Goal: Information Seeking & Learning: Learn about a topic

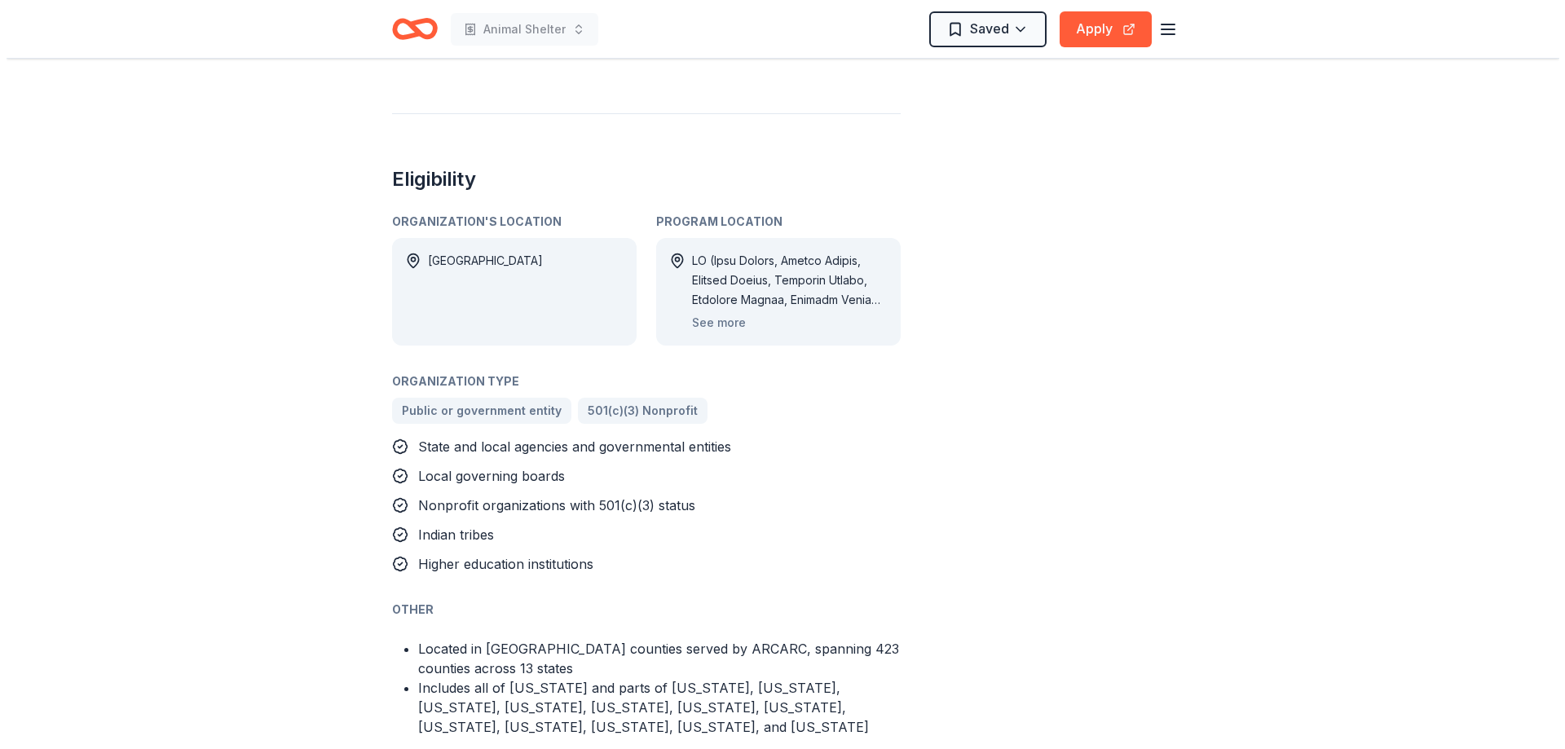
scroll to position [815, 0]
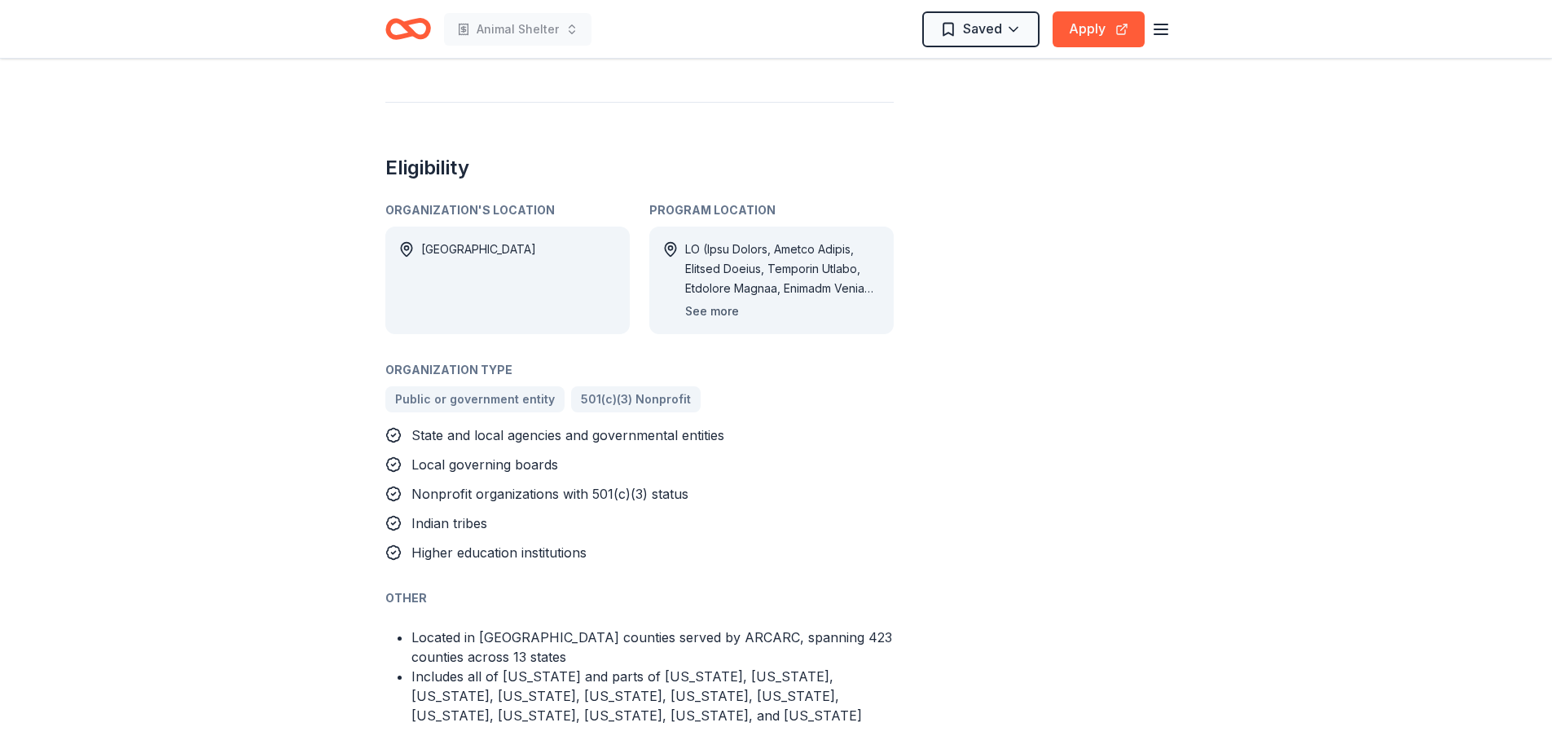
click at [703, 302] on button "See more" at bounding box center [712, 312] width 54 height 20
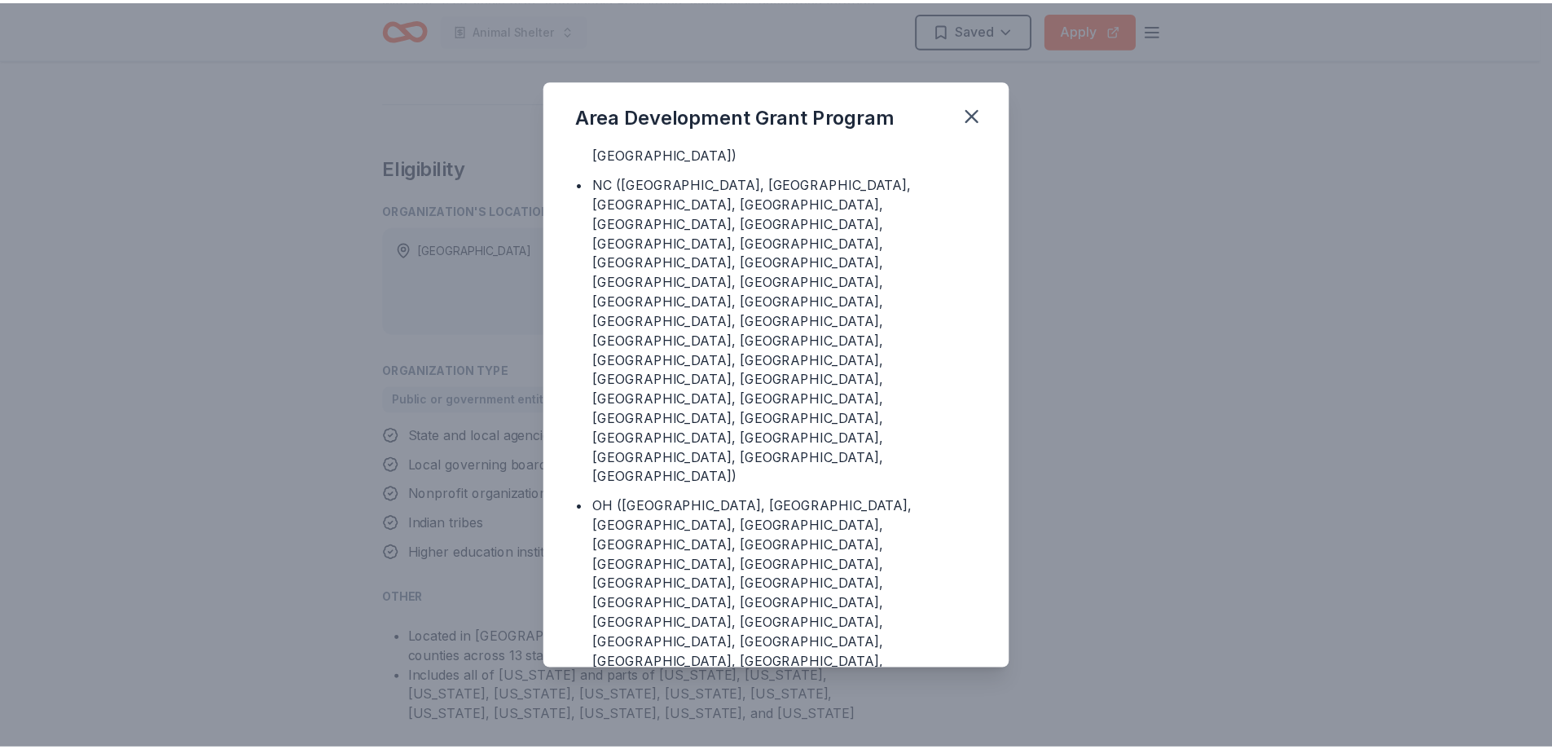
scroll to position [1793, 0]
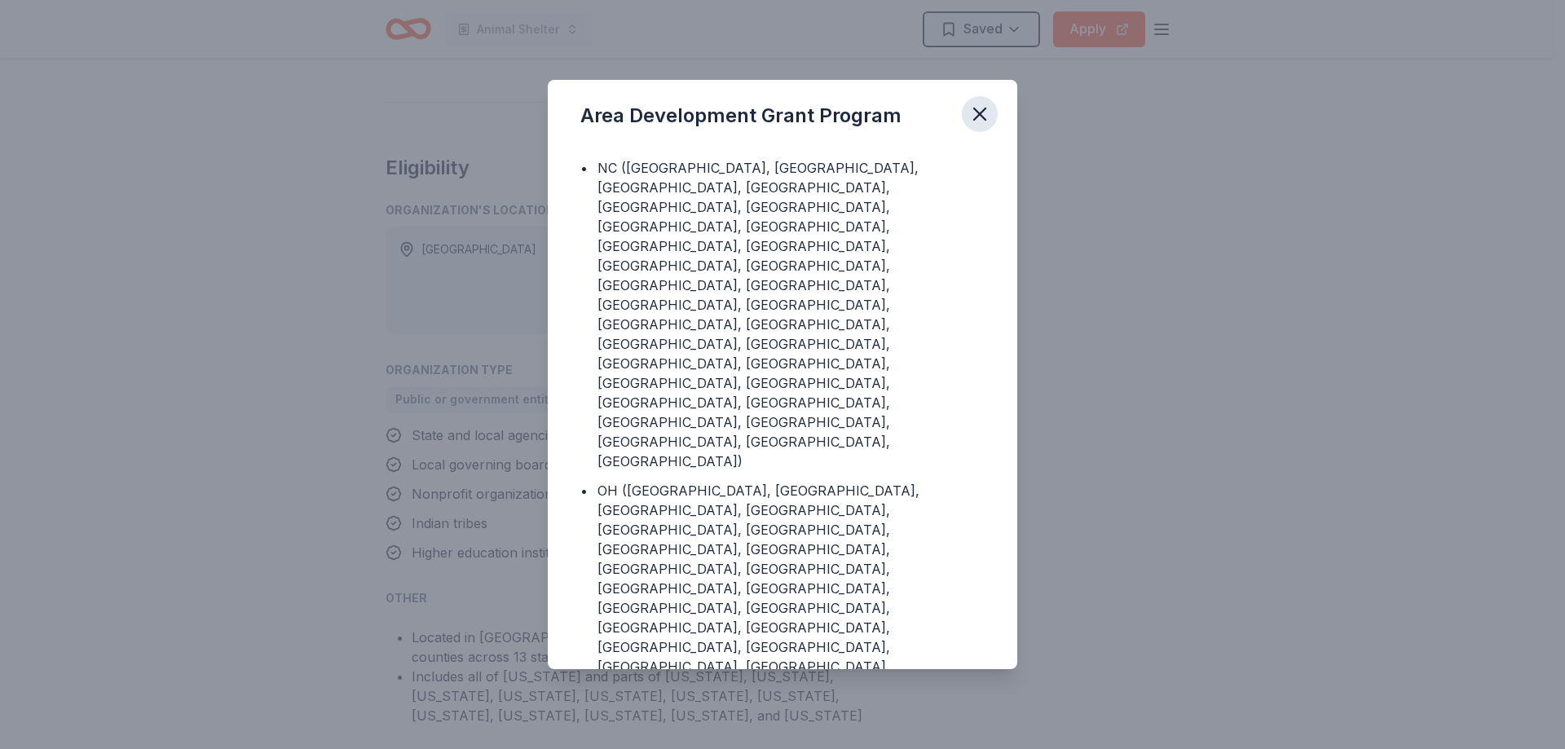
click at [981, 114] on icon "button" at bounding box center [979, 114] width 23 height 23
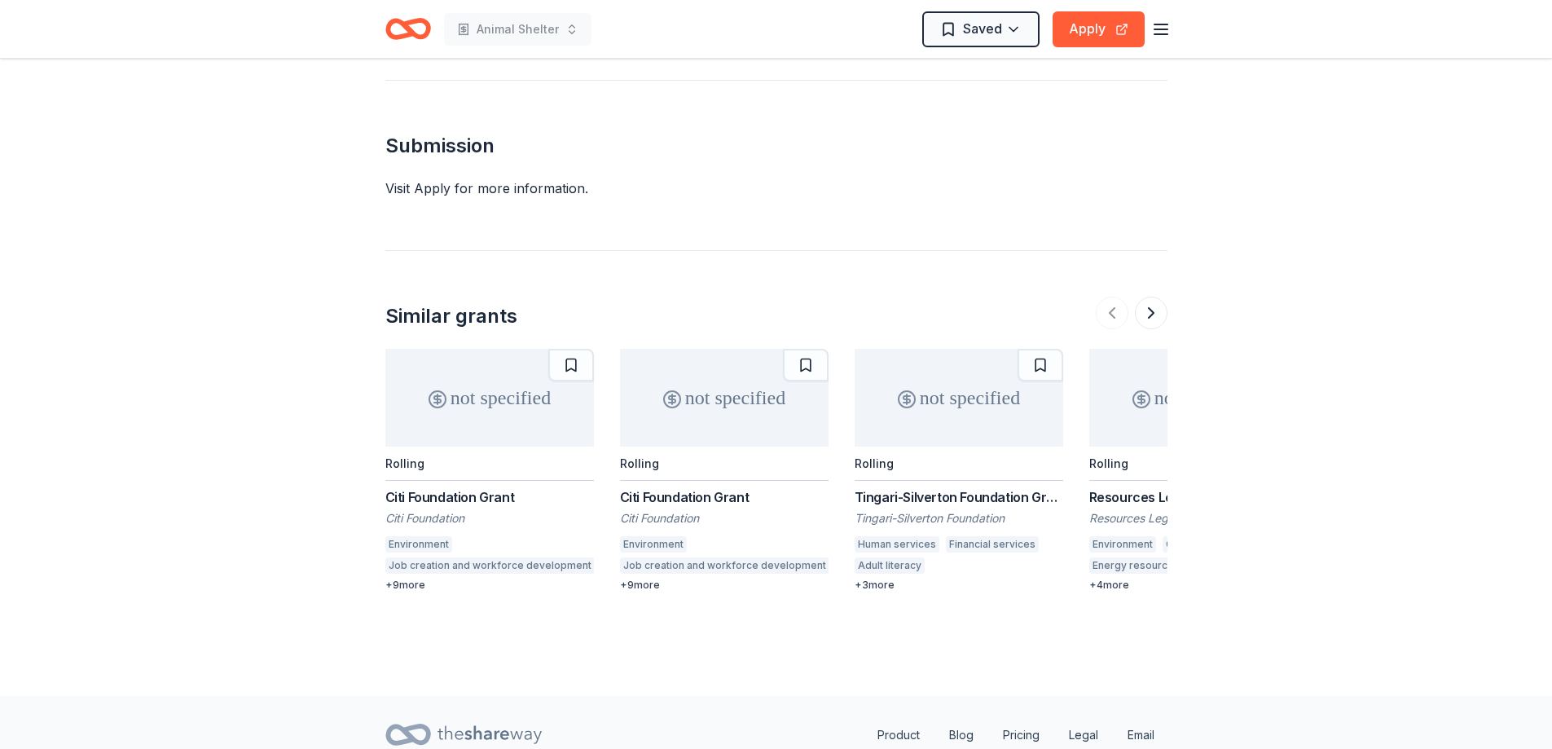
scroll to position [1757, 0]
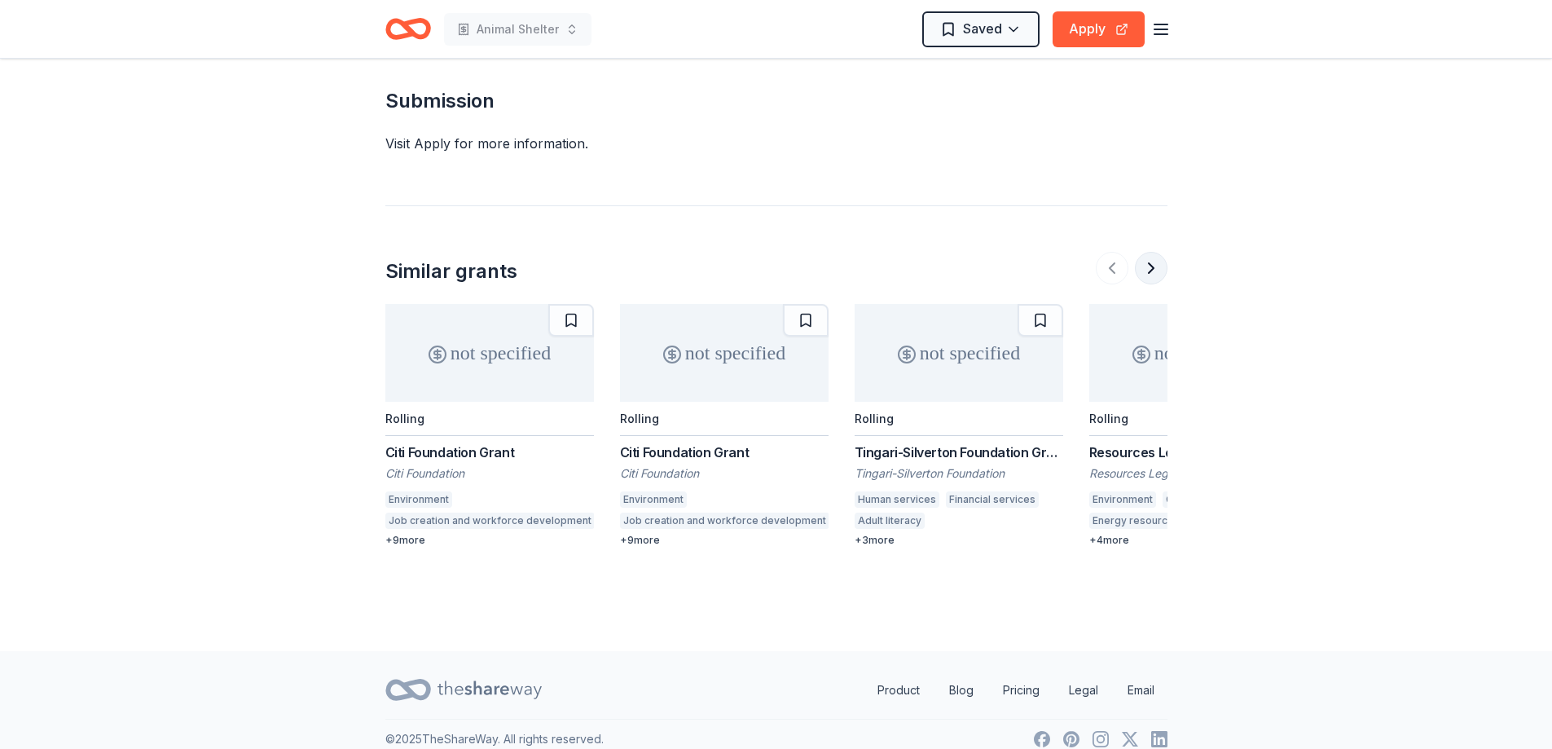
click at [1153, 252] on button at bounding box center [1151, 268] width 33 height 33
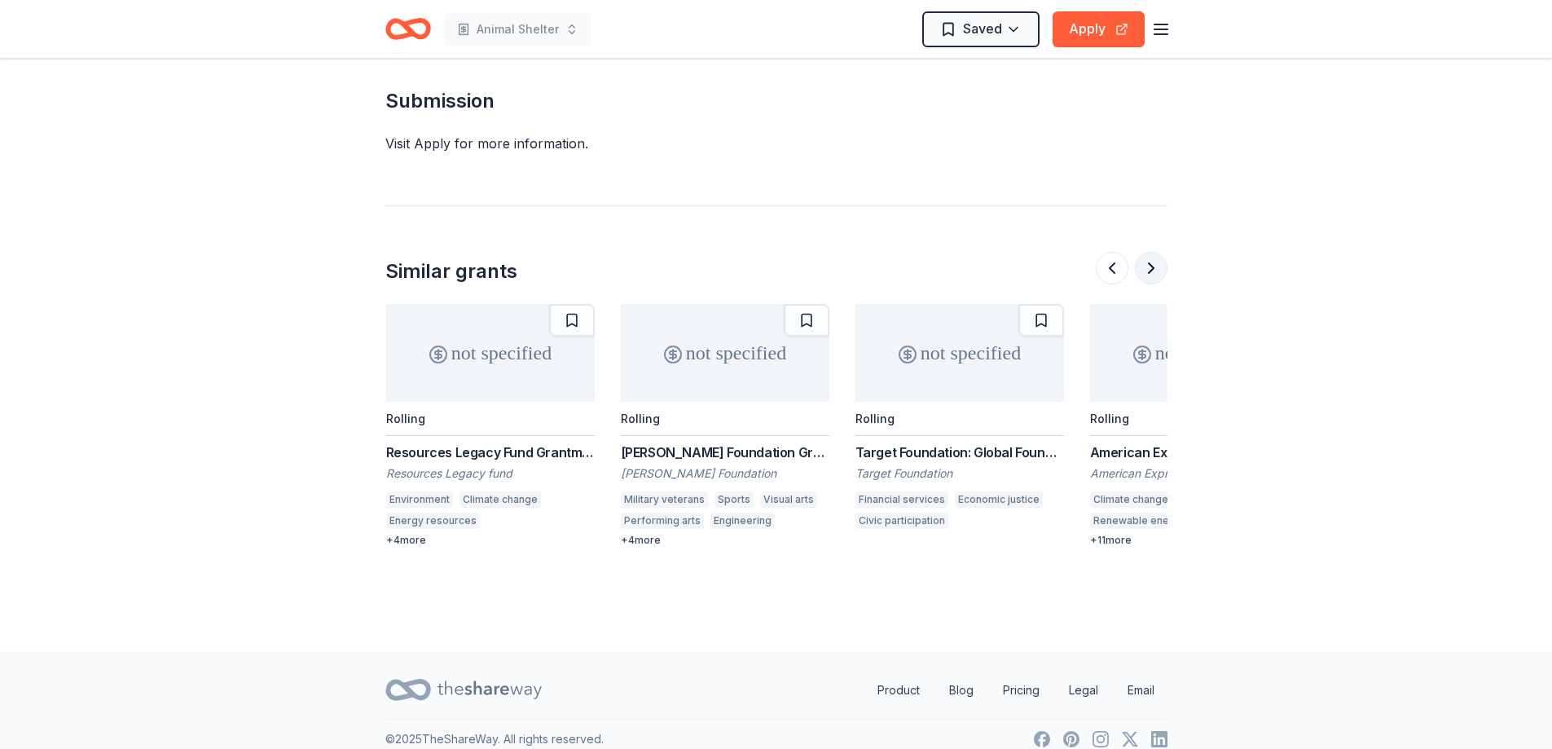
scroll to position [0, 704]
click at [664, 442] on div "[PERSON_NAME] Foundation Grant" at bounding box center [724, 452] width 209 height 20
click at [1152, 252] on button at bounding box center [1151, 268] width 33 height 33
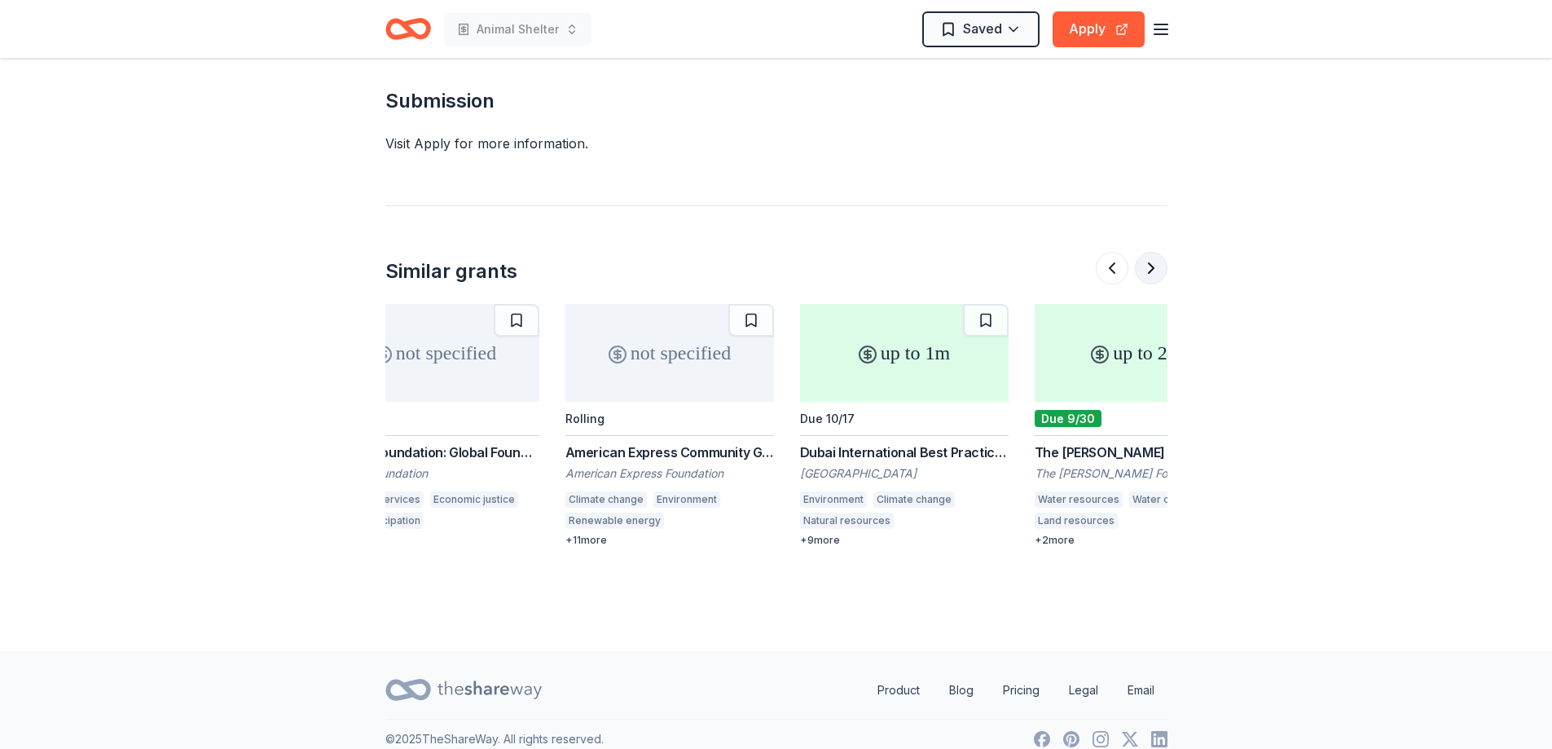
scroll to position [0, 1304]
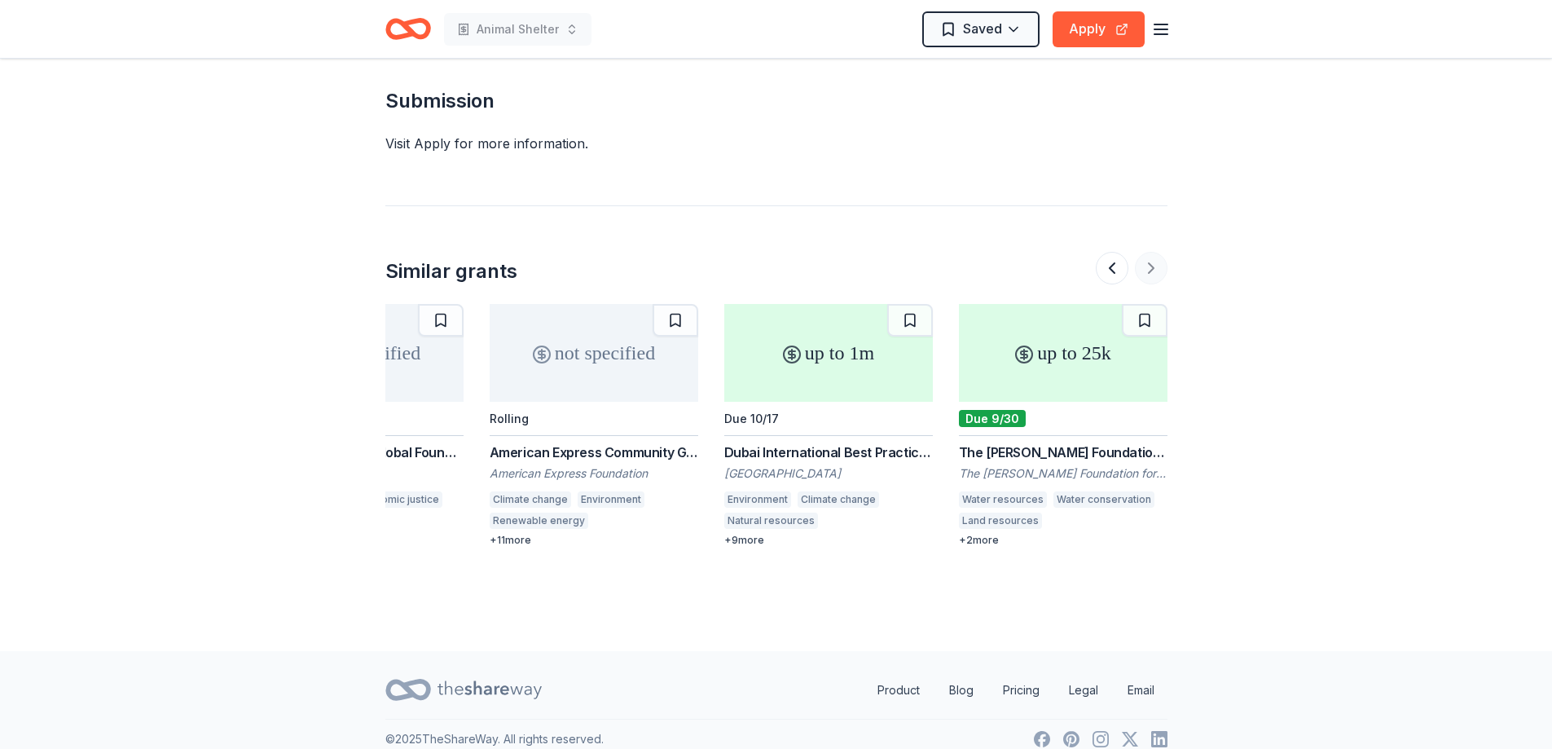
click at [1152, 252] on div at bounding box center [1132, 268] width 72 height 33
click at [1111, 252] on button at bounding box center [1112, 268] width 33 height 33
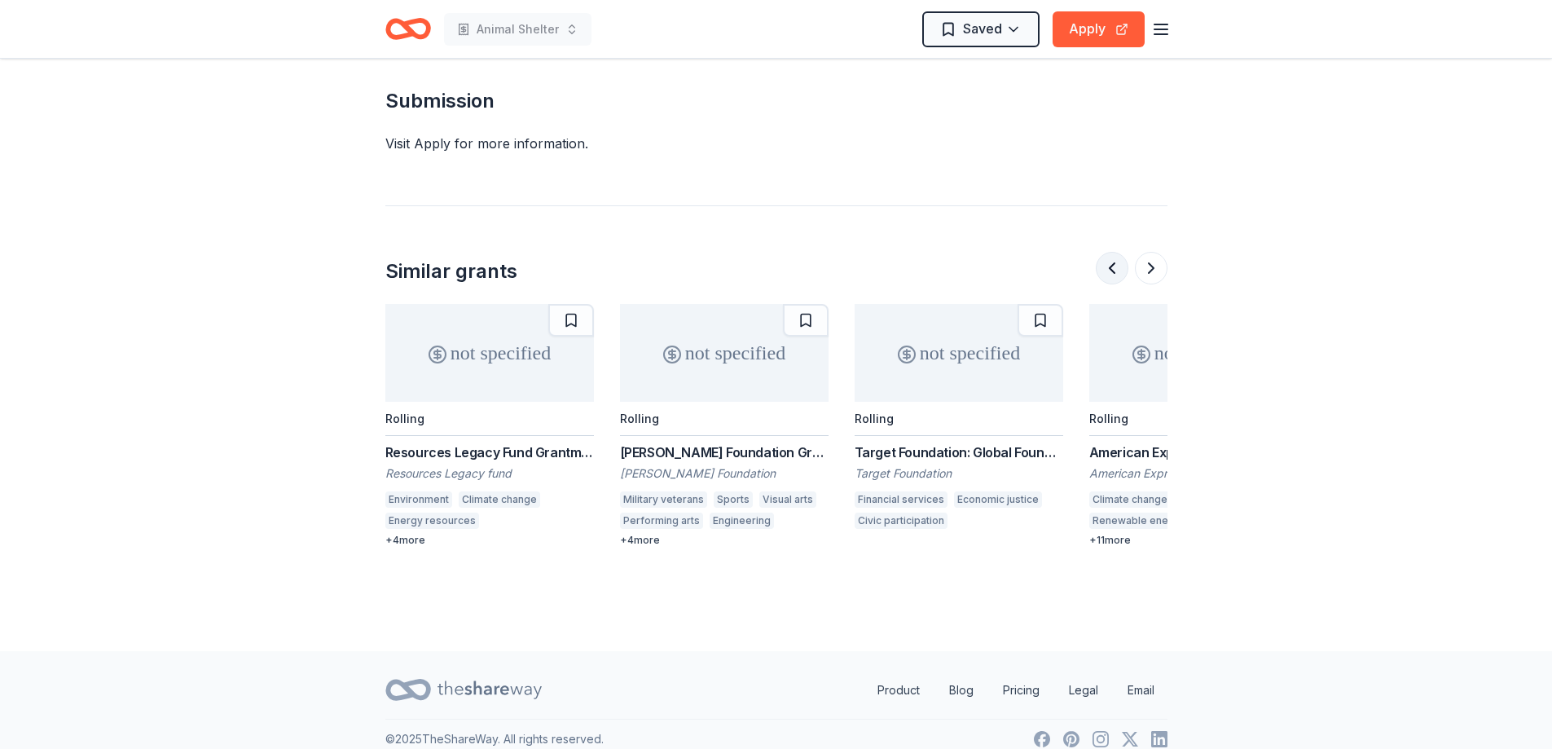
click at [1111, 252] on button at bounding box center [1112, 268] width 33 height 33
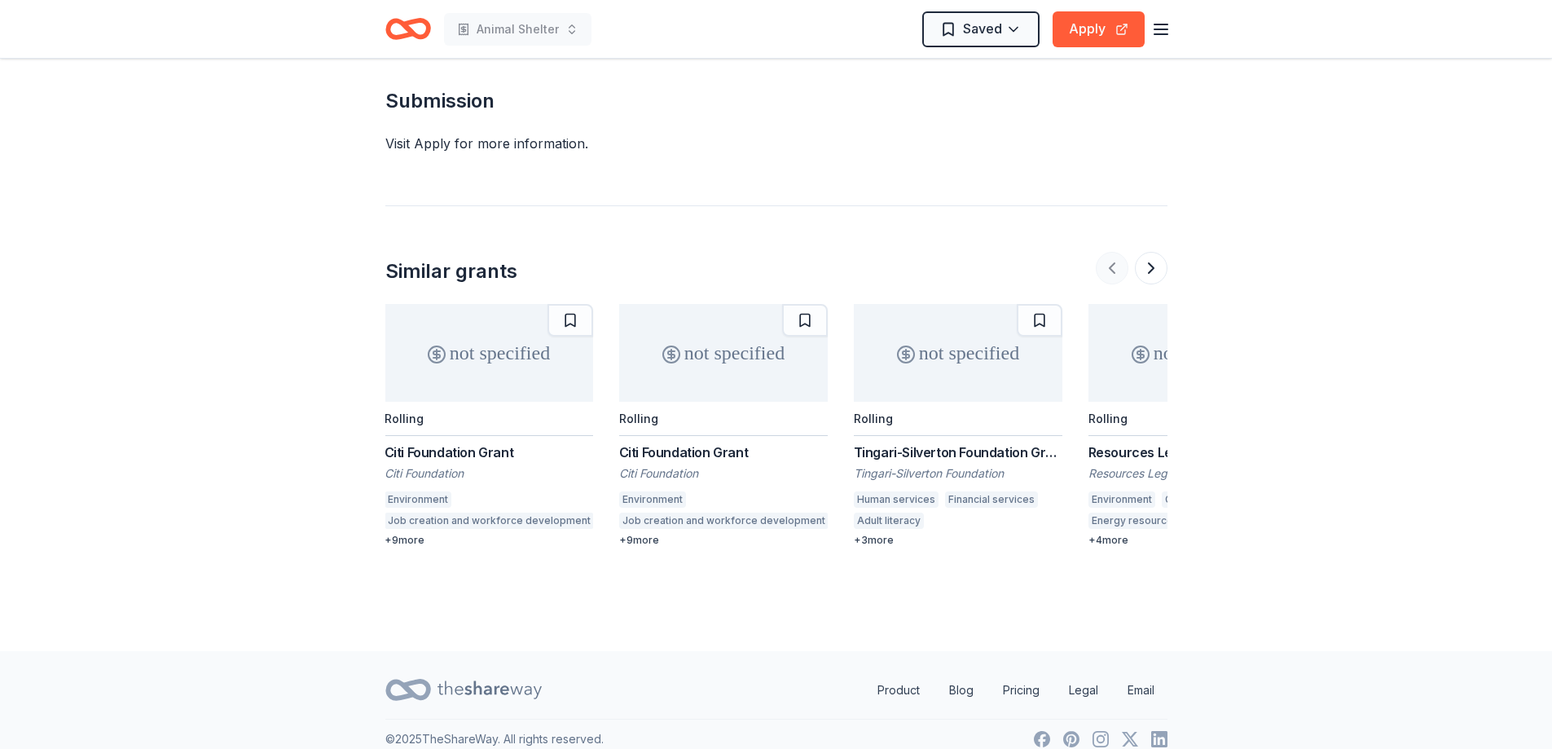
scroll to position [0, 0]
click at [1111, 252] on div at bounding box center [1132, 268] width 72 height 33
click at [640, 534] on div "+ 9 more" at bounding box center [724, 540] width 209 height 13
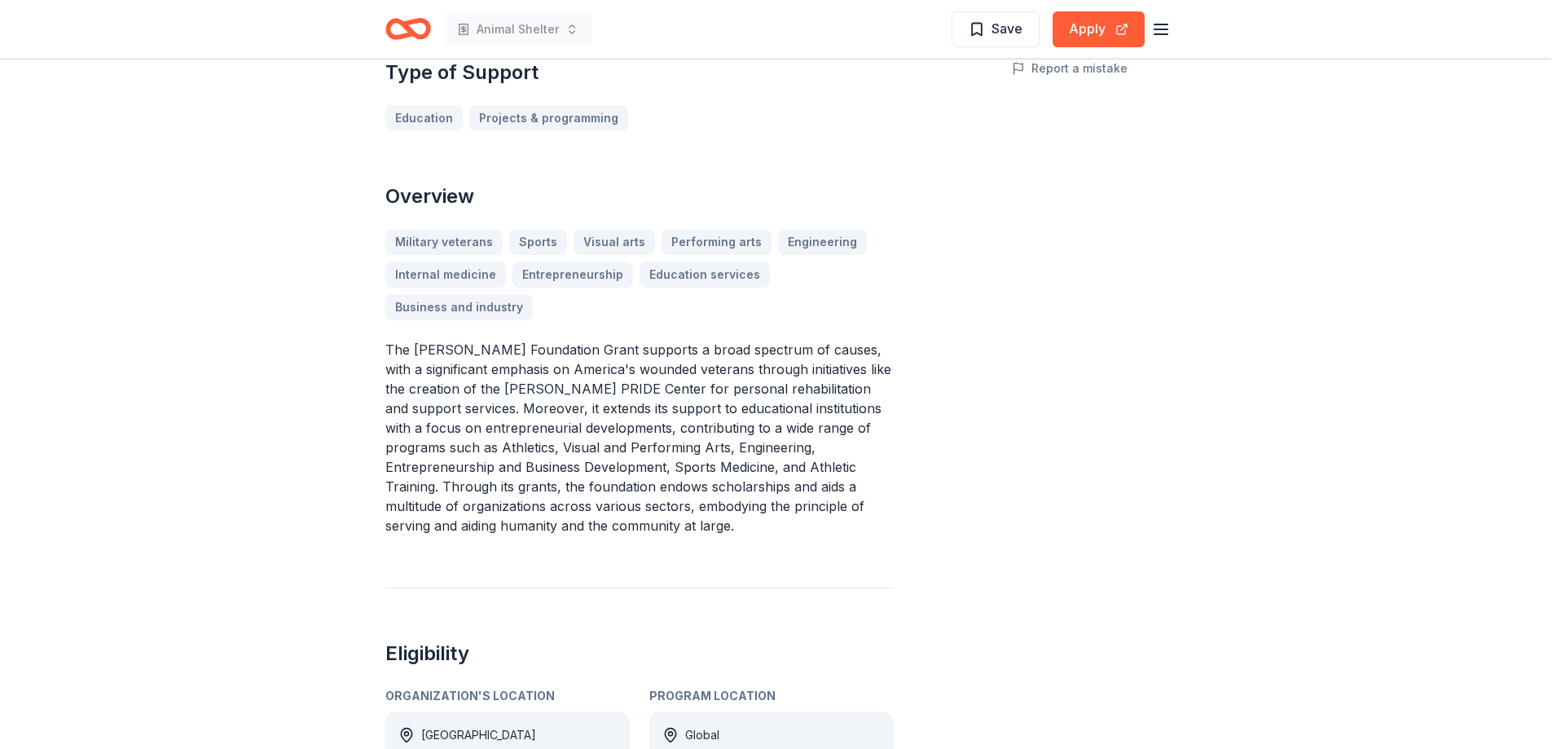
scroll to position [326, 0]
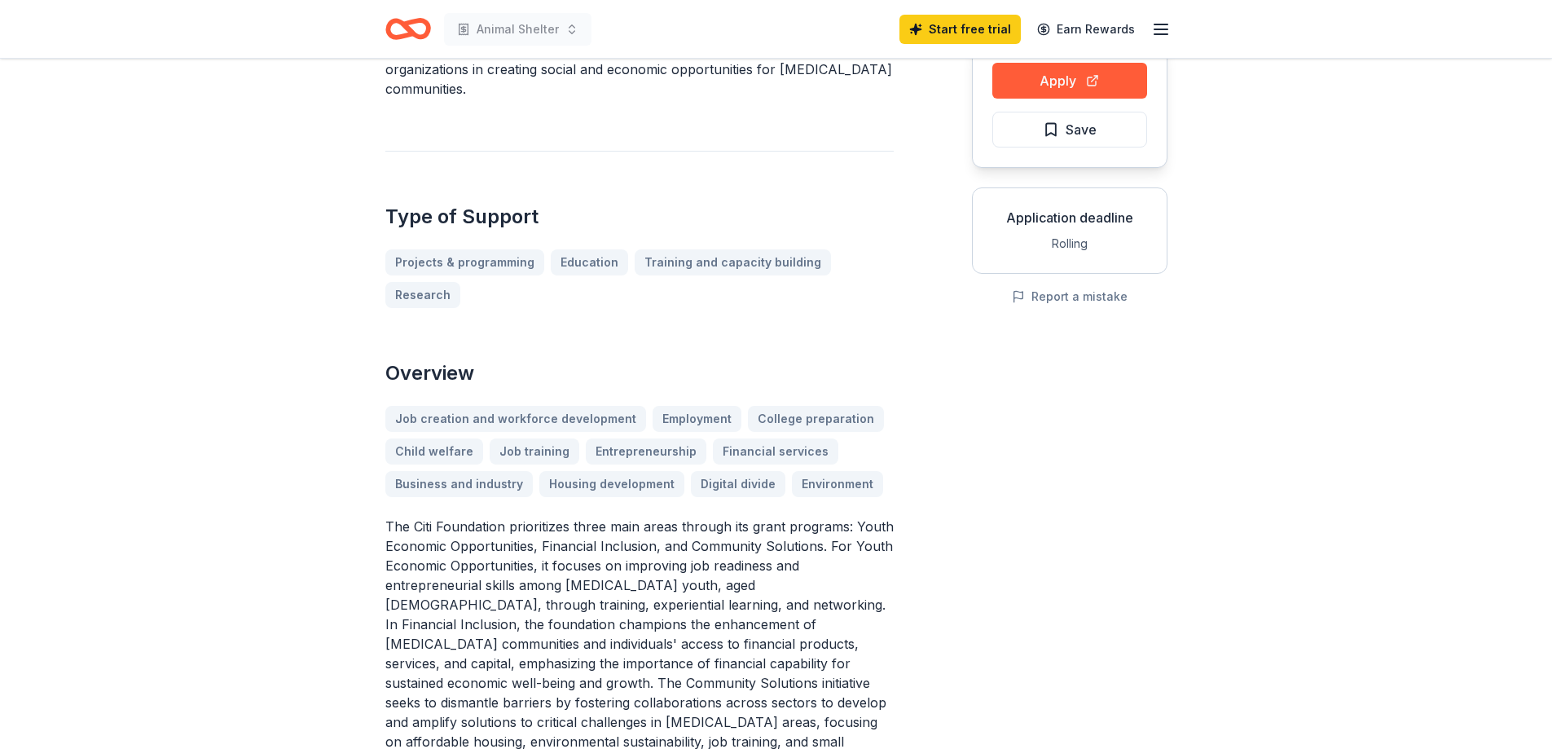
scroll to position [81, 0]
